Goal: Task Accomplishment & Management: Manage account settings

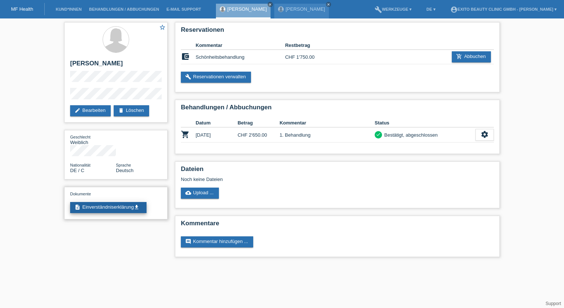
click at [120, 202] on link "description Einverständniserklärung get_app" at bounding box center [108, 207] width 76 height 11
click at [199, 191] on link "cloud_upload Upload ..." at bounding box center [200, 193] width 38 height 11
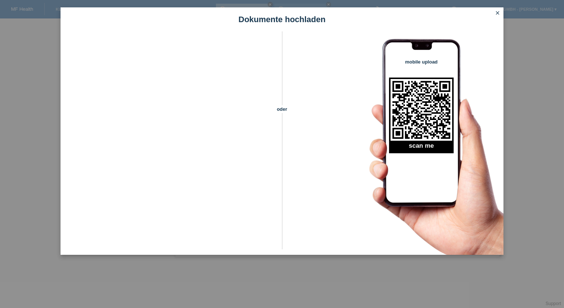
click at [499, 13] on icon "close" at bounding box center [498, 13] width 6 height 6
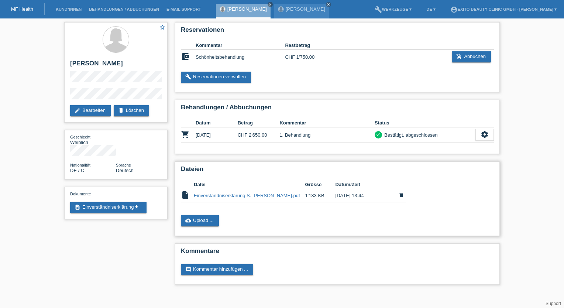
click at [238, 196] on link "Einverständniserklärung S. Akuljan-Deskaj.pdf" at bounding box center [247, 196] width 106 height 6
click at [304, 10] on link "[PERSON_NAME]" at bounding box center [306, 9] width 40 height 6
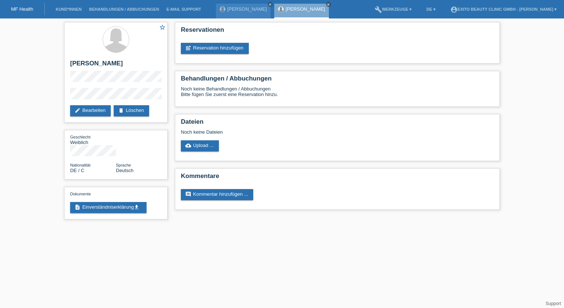
click at [70, 7] on li "Kund*innen" at bounding box center [68, 9] width 33 height 19
click at [69, 9] on link "Kund*innen" at bounding box center [68, 9] width 33 height 4
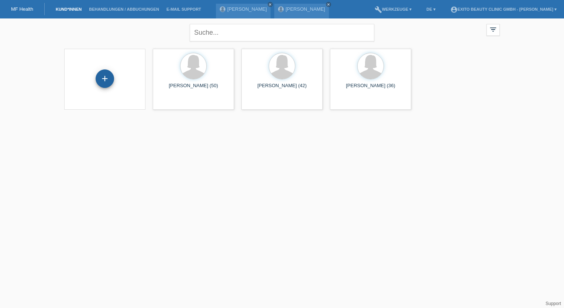
click at [100, 80] on div "+" at bounding box center [105, 78] width 18 height 18
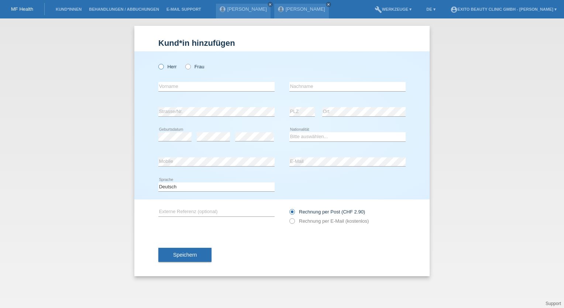
click at [157, 63] on icon at bounding box center [157, 63] width 0 height 0
click at [161, 67] on input "Herr" at bounding box center [160, 66] width 5 height 5
radio input "true"
click at [181, 86] on input "text" at bounding box center [216, 86] width 116 height 9
type input "[PERSON_NAME]"
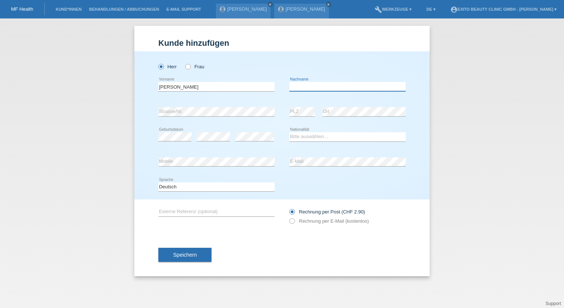
click at [302, 85] on input "text" at bounding box center [347, 86] width 116 height 9
type input "Celik"
click at [309, 136] on select "Bitte auswählen... Schweiz Deutschland Liechtenstein Österreich ------------ Af…" at bounding box center [347, 136] width 116 height 9
select select "CH"
click at [289, 132] on select "Bitte auswählen... Schweiz Deutschland Liechtenstein Österreich ------------ Af…" at bounding box center [347, 136] width 116 height 9
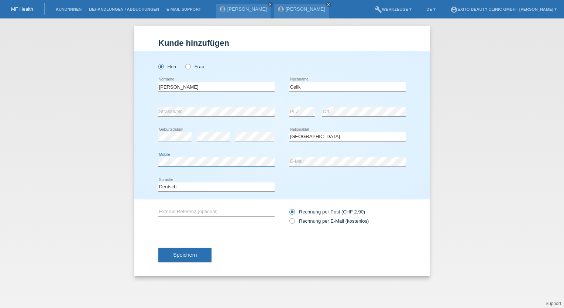
click at [131, 162] on div "Kund*in hinzufügen Kunde hinzufügen Kundin hinzufügen Herr Frau Alper error Vor…" at bounding box center [282, 162] width 564 height 289
click at [270, 162] on div "error Mobile error E-Mail" at bounding box center [281, 162] width 247 height 25
click at [185, 254] on span "Speichern" at bounding box center [185, 255] width 24 height 6
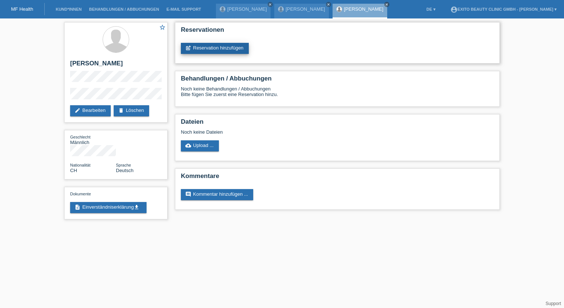
click at [225, 47] on link "post_add Reservation hinzufügen" at bounding box center [215, 48] width 68 height 11
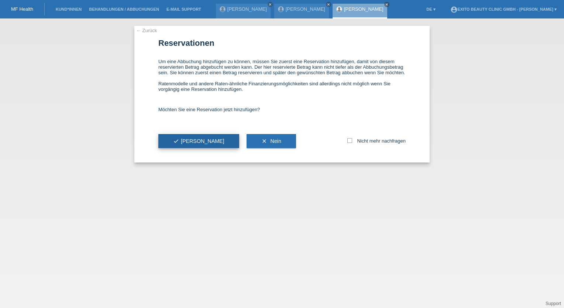
click at [184, 138] on span "check Ja" at bounding box center [198, 141] width 51 height 6
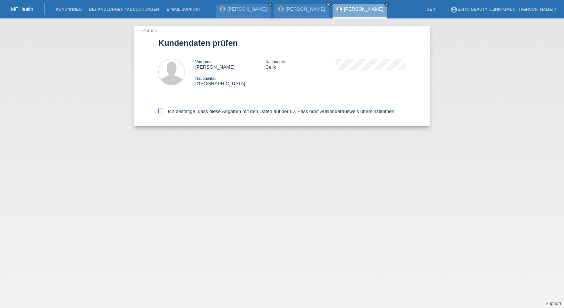
click at [161, 113] on icon at bounding box center [160, 111] width 5 height 5
click at [161, 113] on input "Ich bestätige, dass diese Angaben mit den Daten auf der ID, Pass oder Ausländer…" at bounding box center [160, 111] width 5 height 5
checkbox input "true"
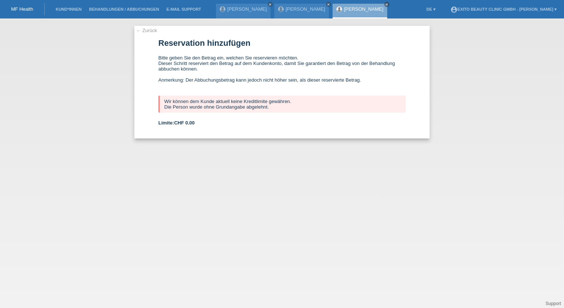
click at [149, 32] on link "← Zurück" at bounding box center [146, 31] width 21 height 6
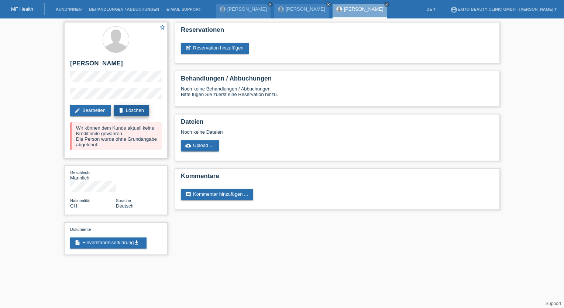
click at [126, 110] on link "delete Löschen" at bounding box center [131, 110] width 35 height 11
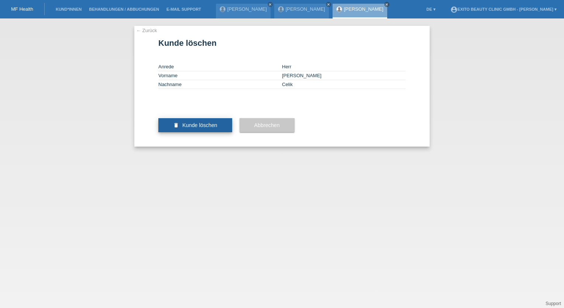
click at [202, 128] on span "Kunde löschen" at bounding box center [199, 125] width 35 height 6
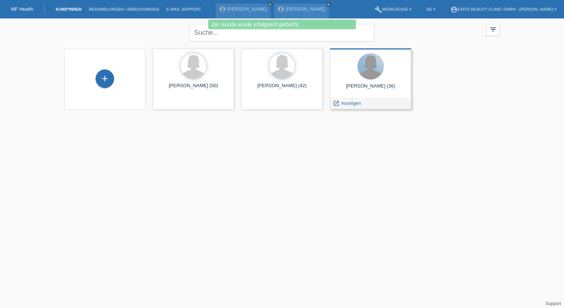
click at [359, 70] on div at bounding box center [371, 67] width 26 height 26
click at [373, 79] on div at bounding box center [370, 67] width 69 height 28
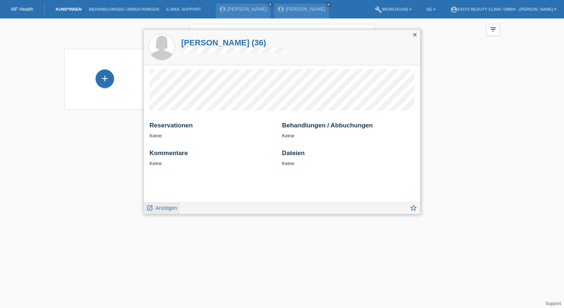
click at [160, 207] on span "Anzeigen" at bounding box center [165, 208] width 21 height 6
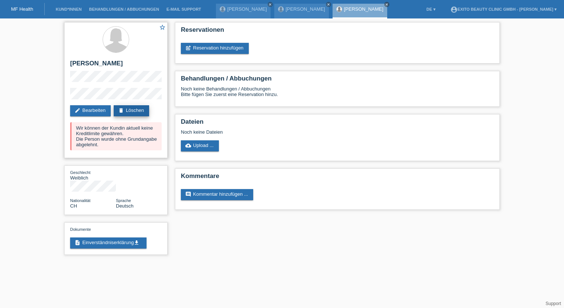
click at [142, 109] on link "delete Löschen" at bounding box center [131, 110] width 35 height 11
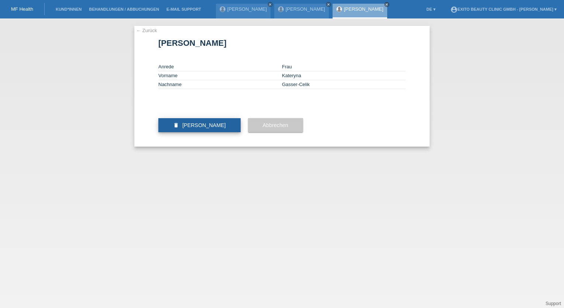
click at [193, 128] on span "Kundin löschen" at bounding box center [204, 125] width 44 height 6
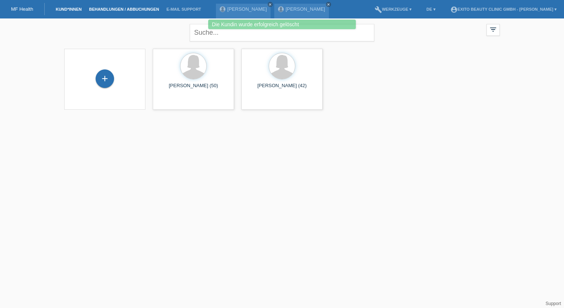
click at [120, 8] on link "Behandlungen / Abbuchungen" at bounding box center [124, 9] width 78 height 4
